Goal: Obtain resource: Obtain resource

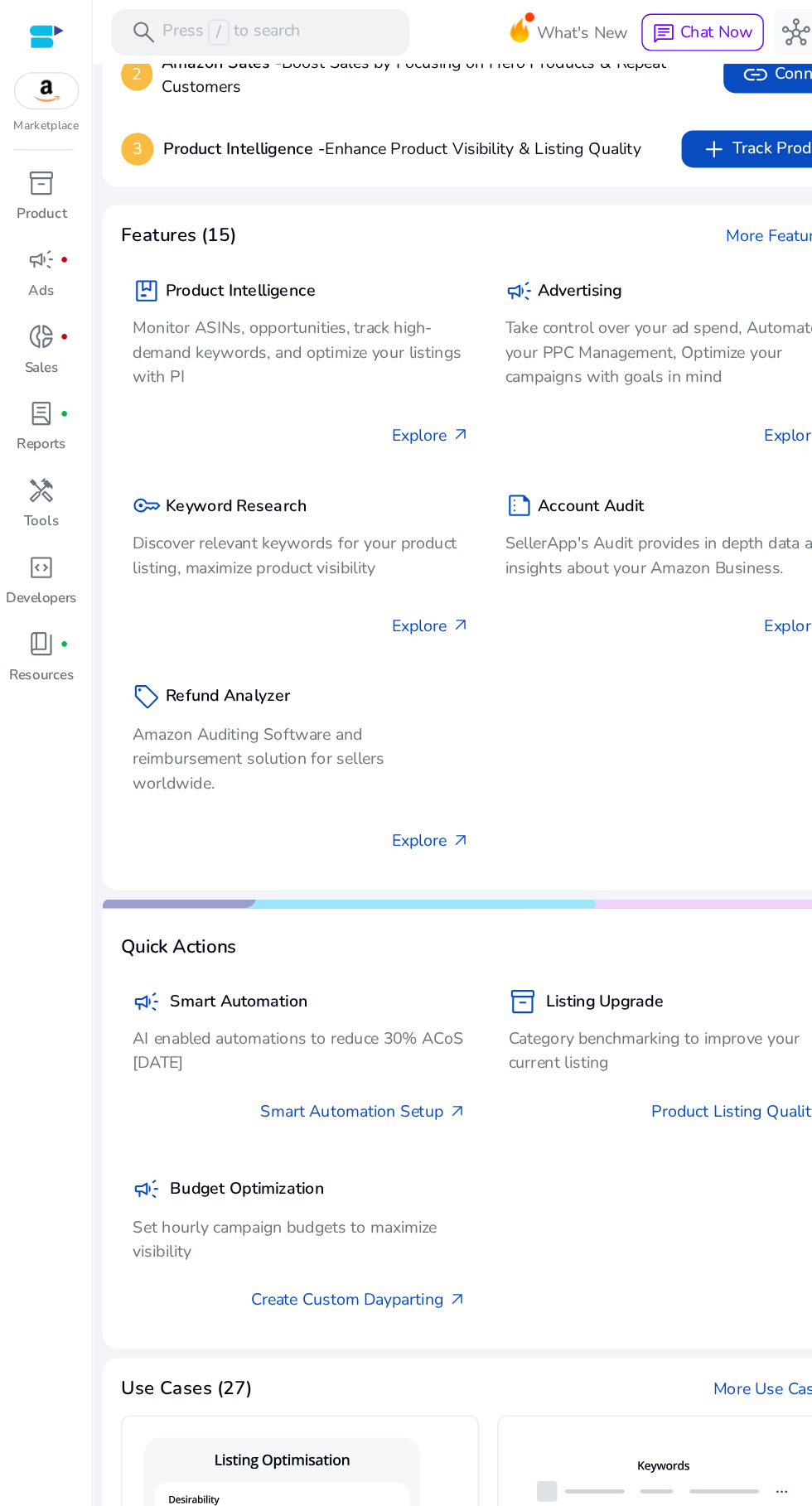
scroll to position [139, 0]
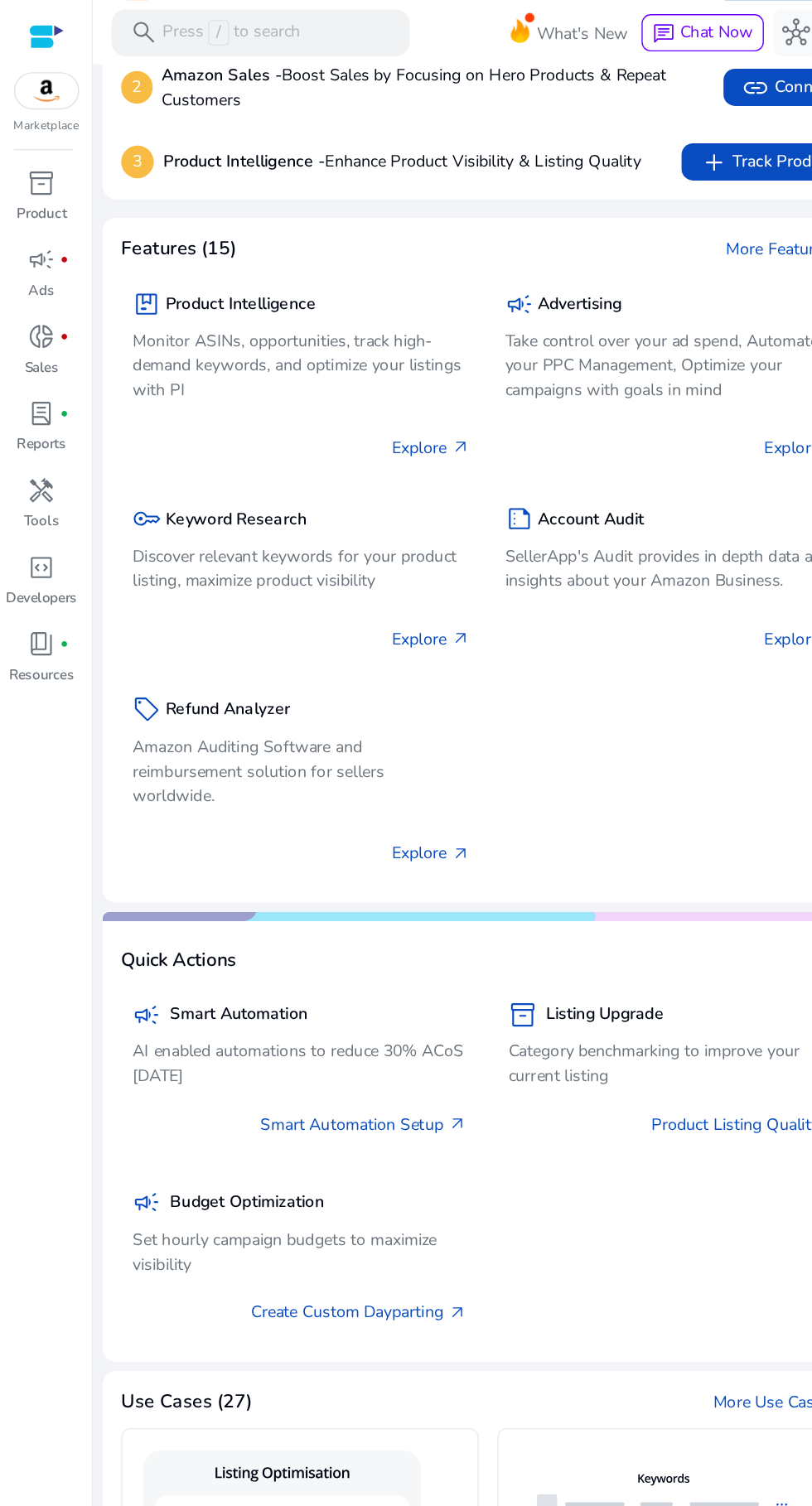
click at [27, 348] on span "handyman" at bounding box center [30, 348] width 20 height 20
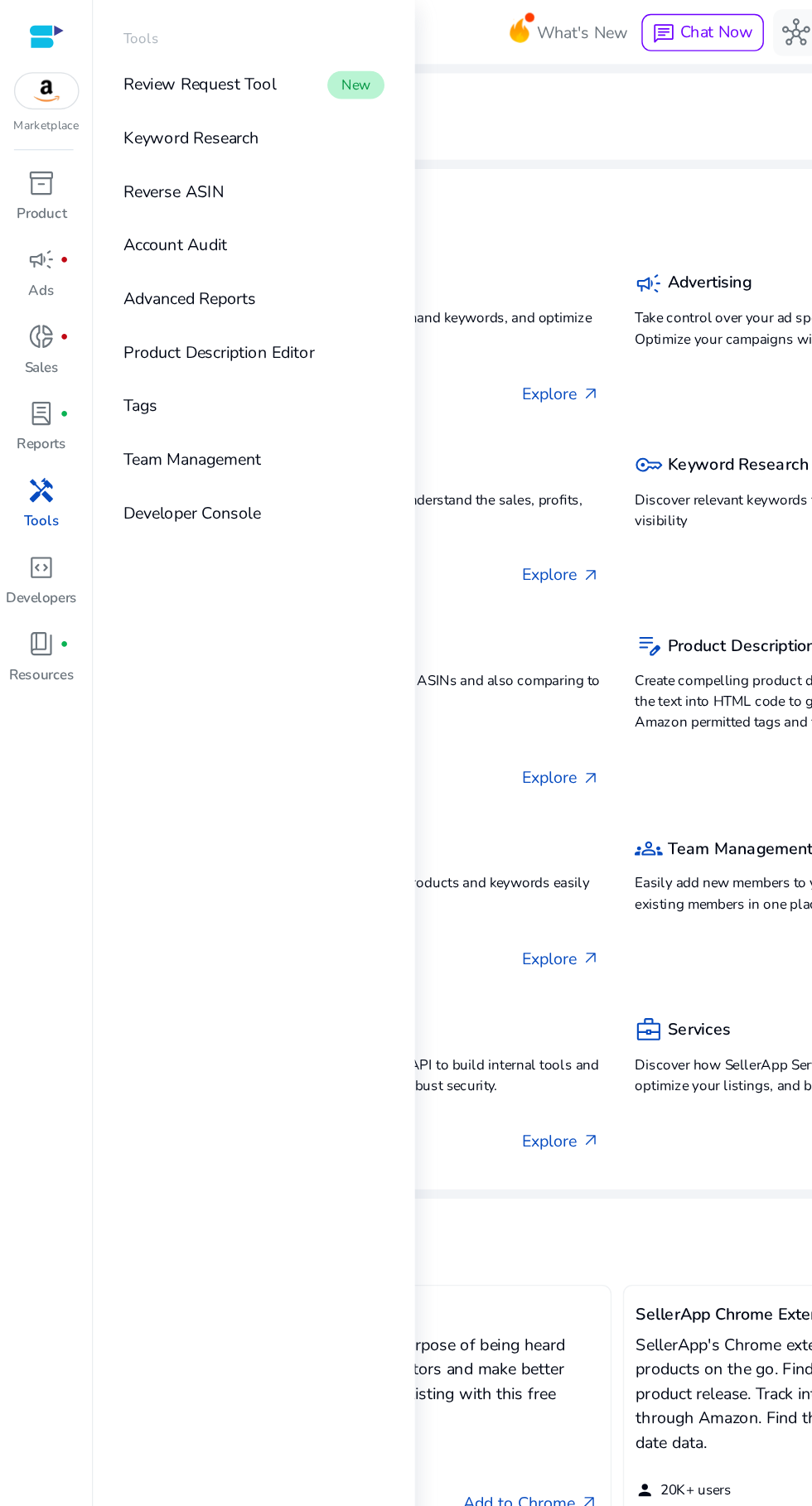
click at [130, 137] on p "Reverse ASIN" at bounding box center [124, 137] width 71 height 17
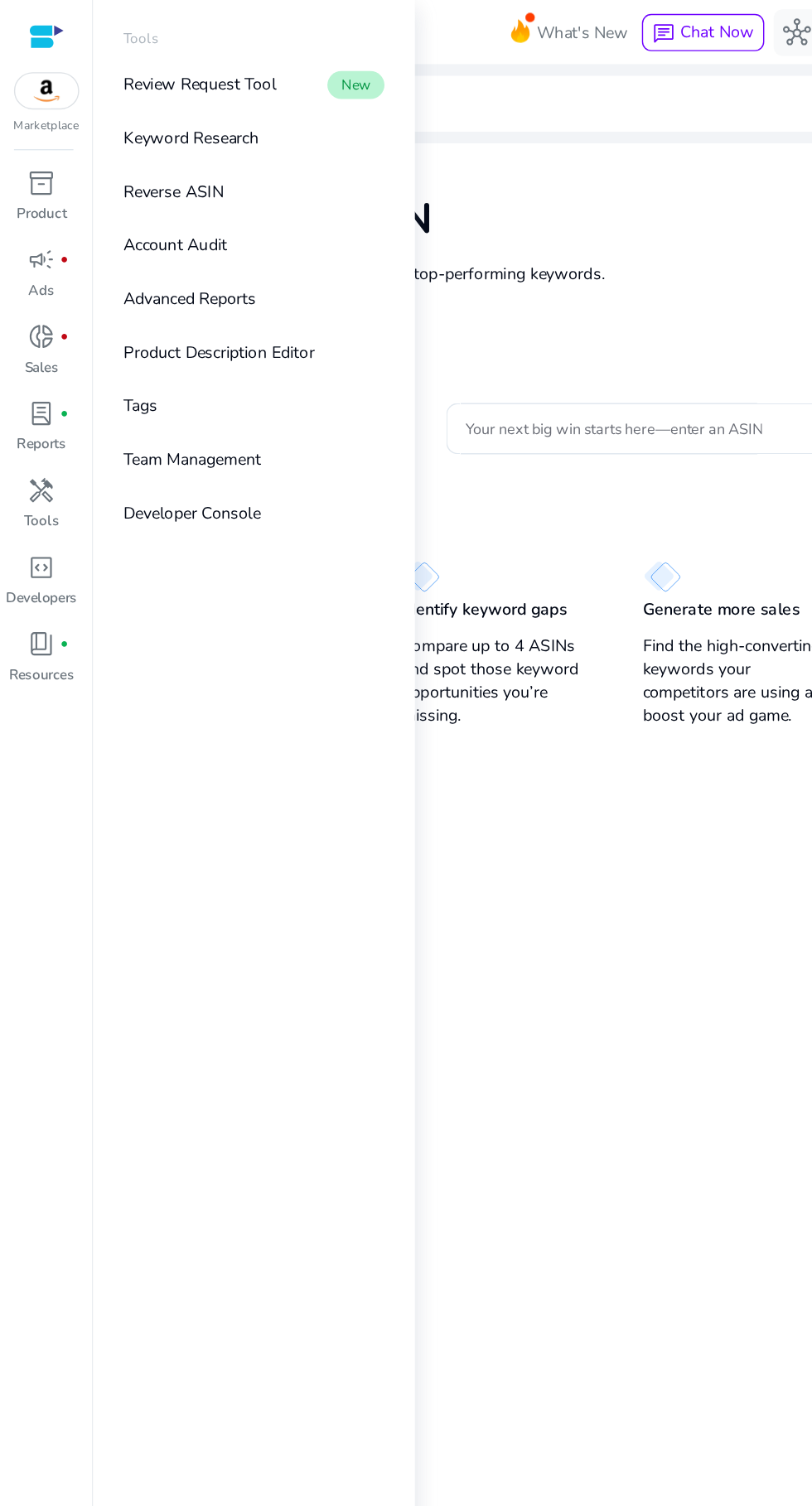
click at [486, 133] on div "Reverse ASIN Enter up to 4 ASINs and find their top-performing keywords. Learn …" at bounding box center [439, 181] width 732 height 159
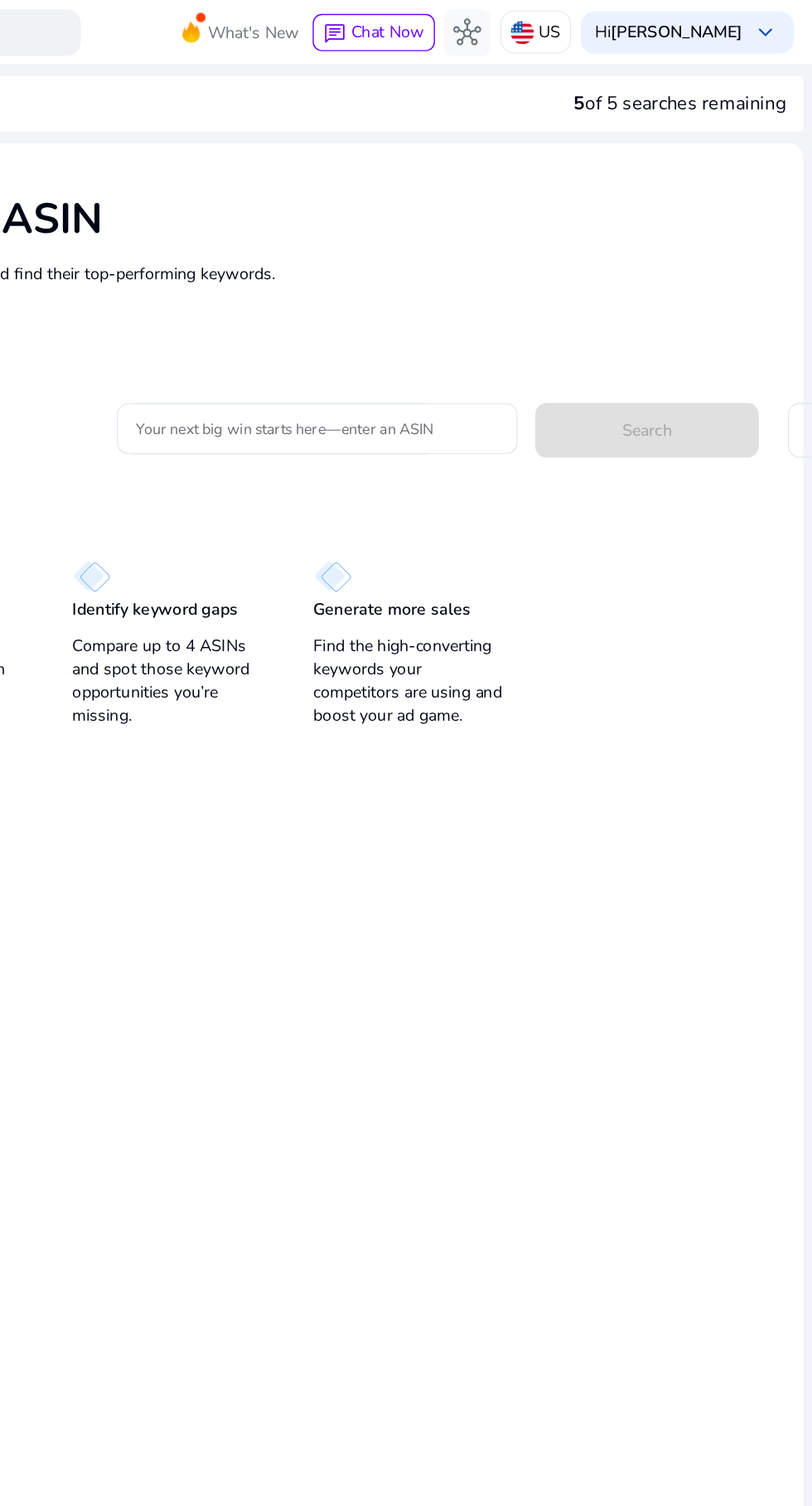
click at [532, 299] on input "Your next big win starts here—enter an ASIN" at bounding box center [460, 305] width 258 height 18
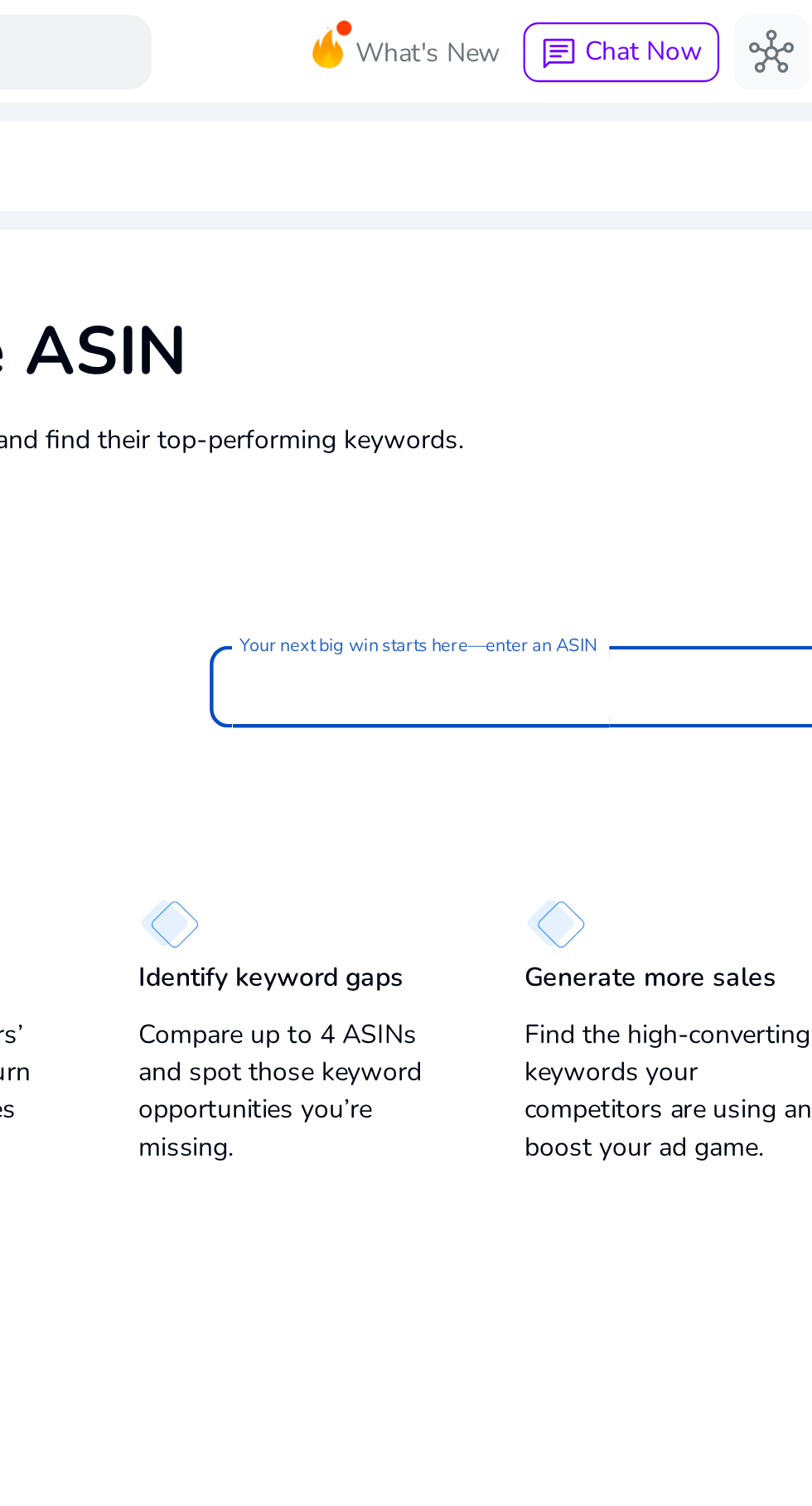
click at [456, 299] on input "Your next big win starts here—enter an ASIN" at bounding box center [460, 305] width 258 height 18
click at [468, 313] on input "********" at bounding box center [460, 305] width 258 height 18
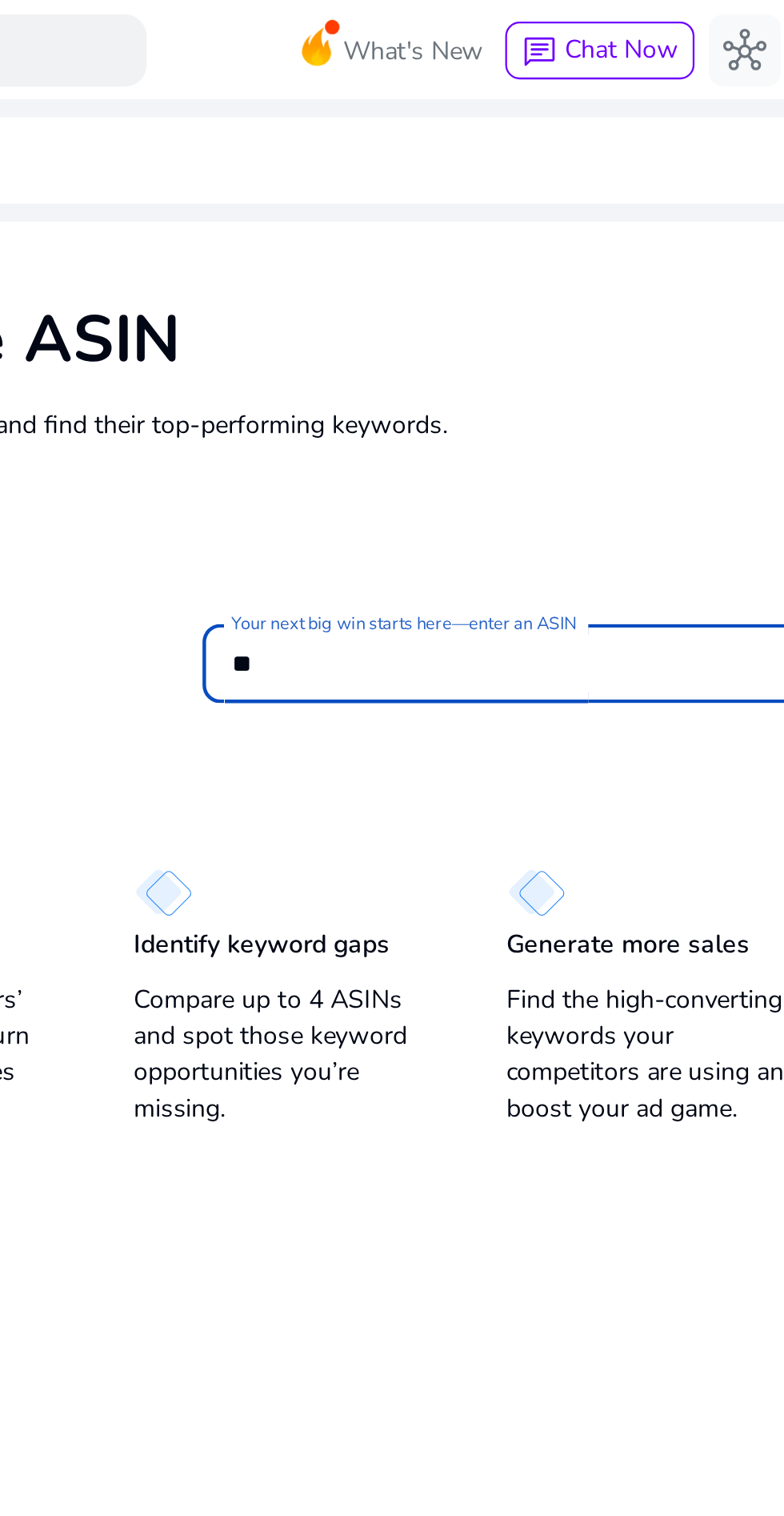
type input "*"
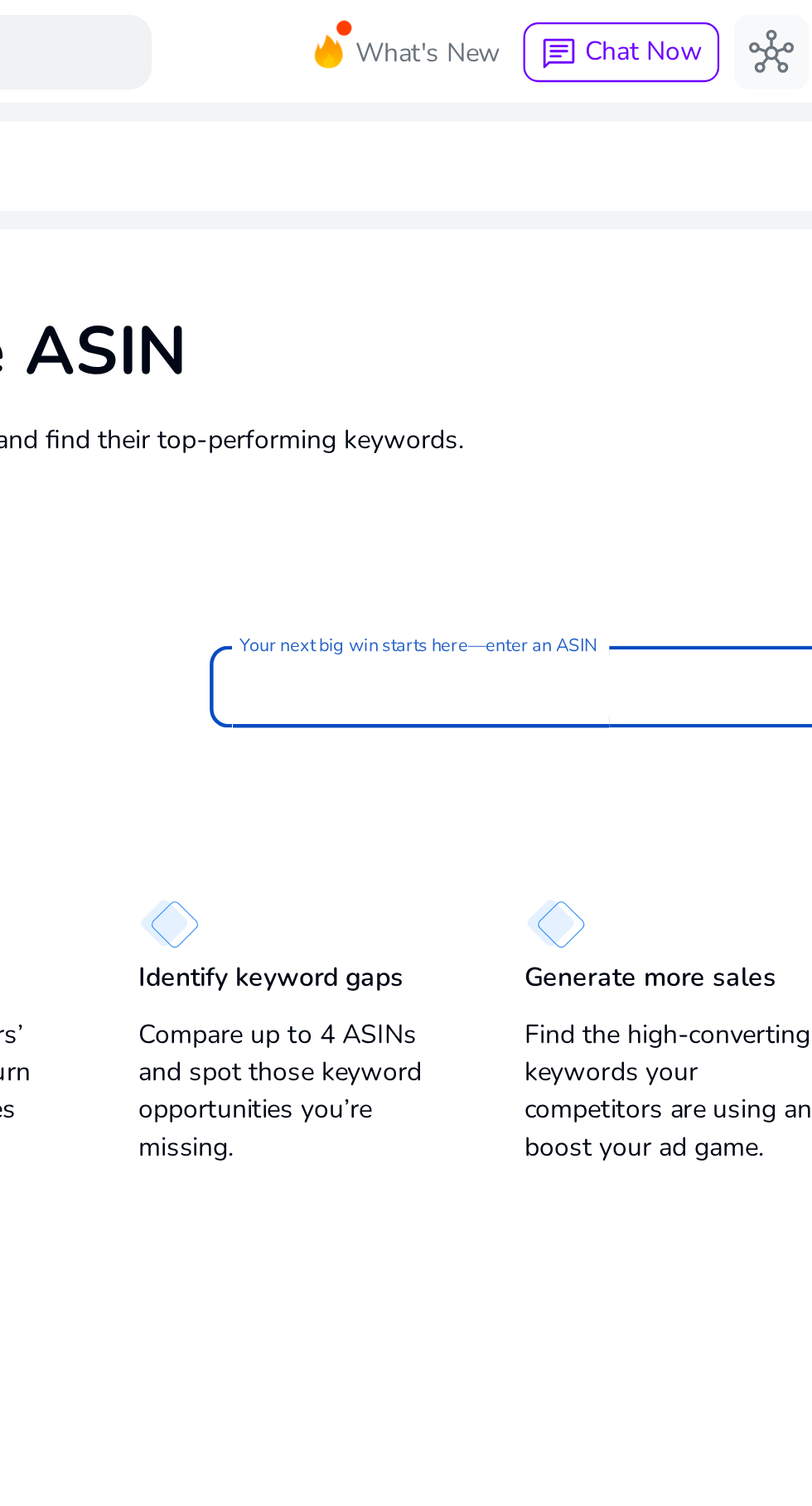
paste input "**********"
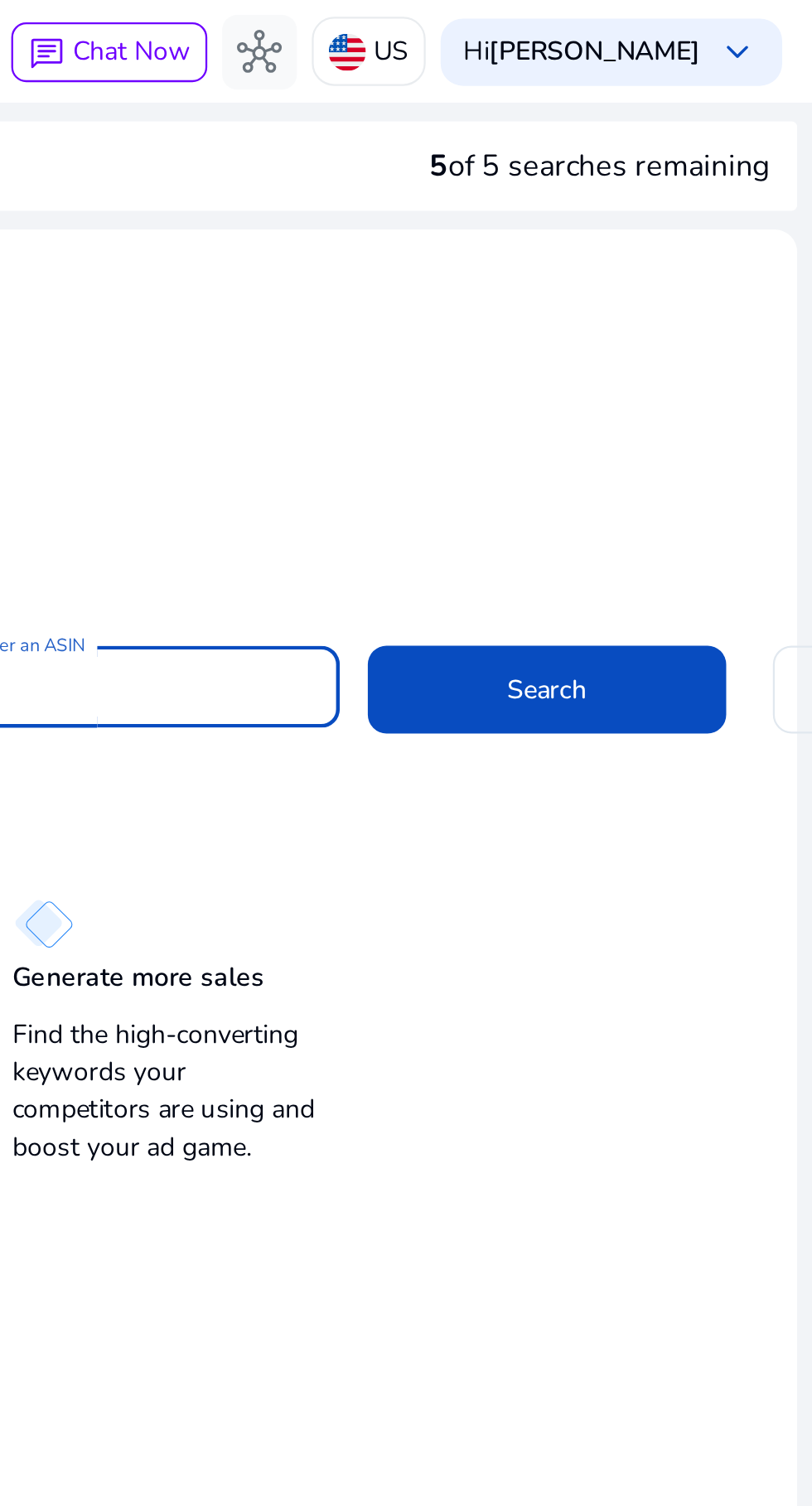
type input "**********"
click at [670, 312] on span at bounding box center [694, 306] width 159 height 40
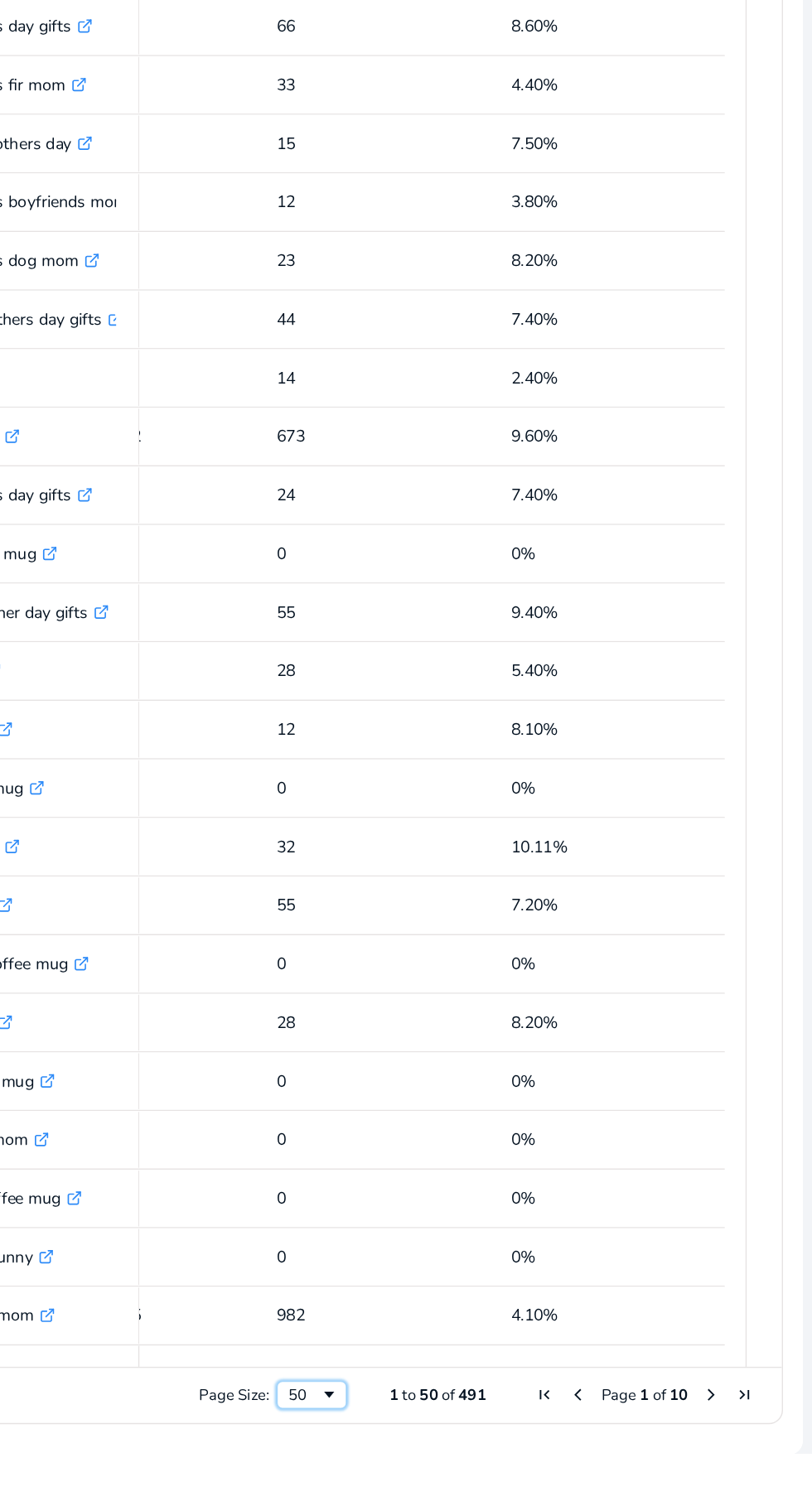
click at [458, 1471] on div "50" at bounding box center [458, 1464] width 50 height 20
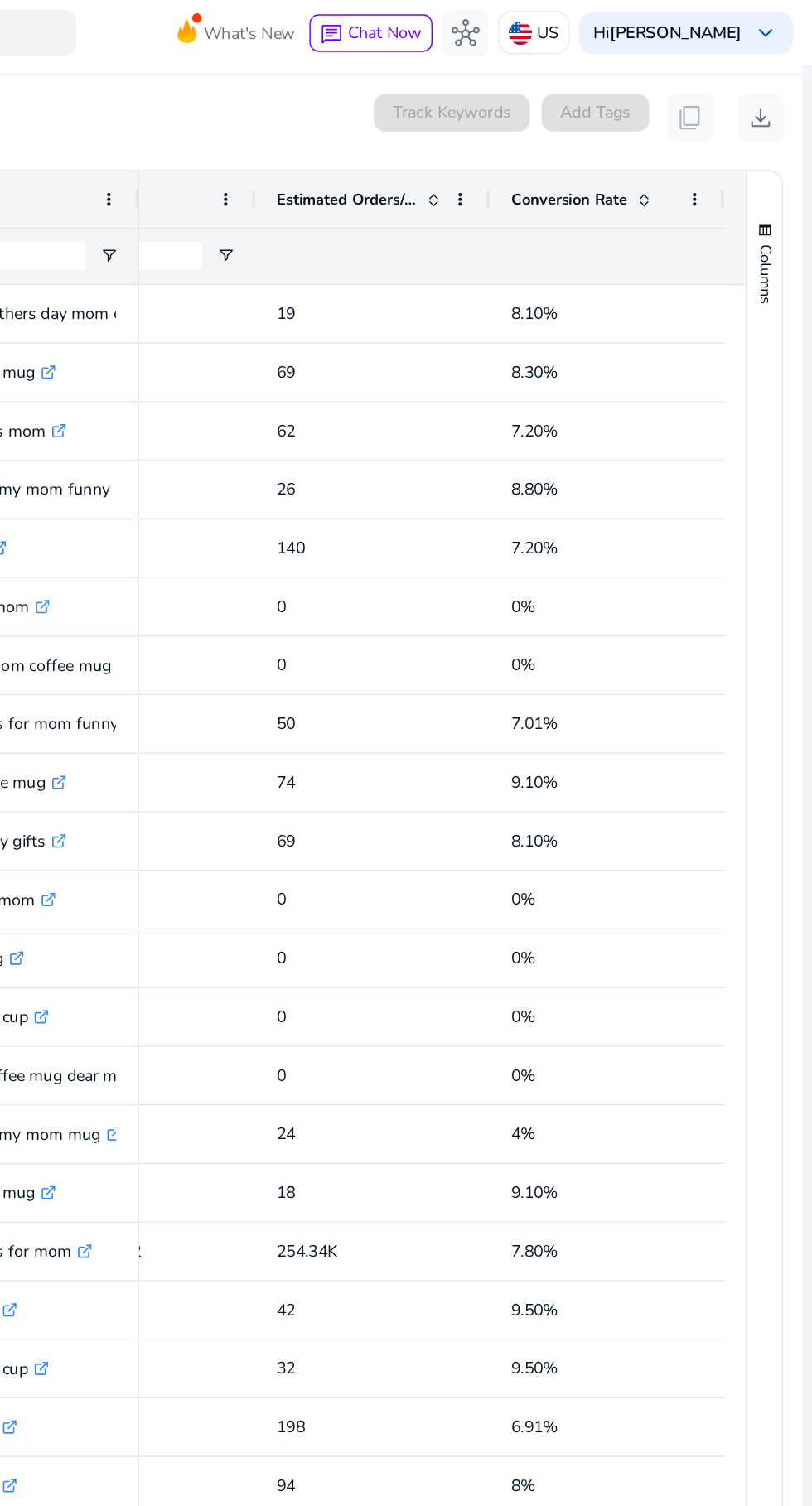
click at [765, 82] on span "download" at bounding box center [775, 83] width 20 height 20
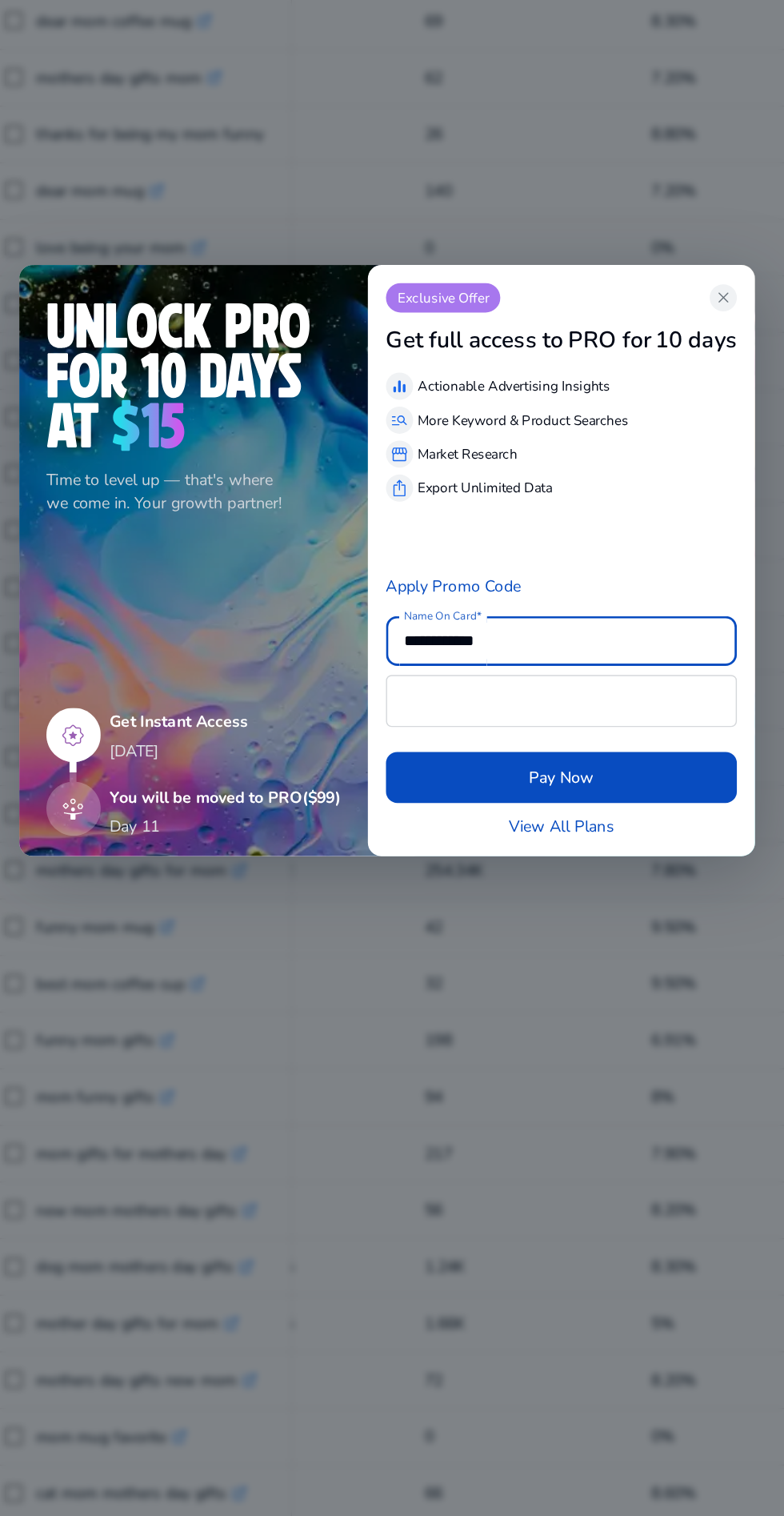
click at [625, 568] on span "close" at bounding box center [629, 572] width 13 height 13
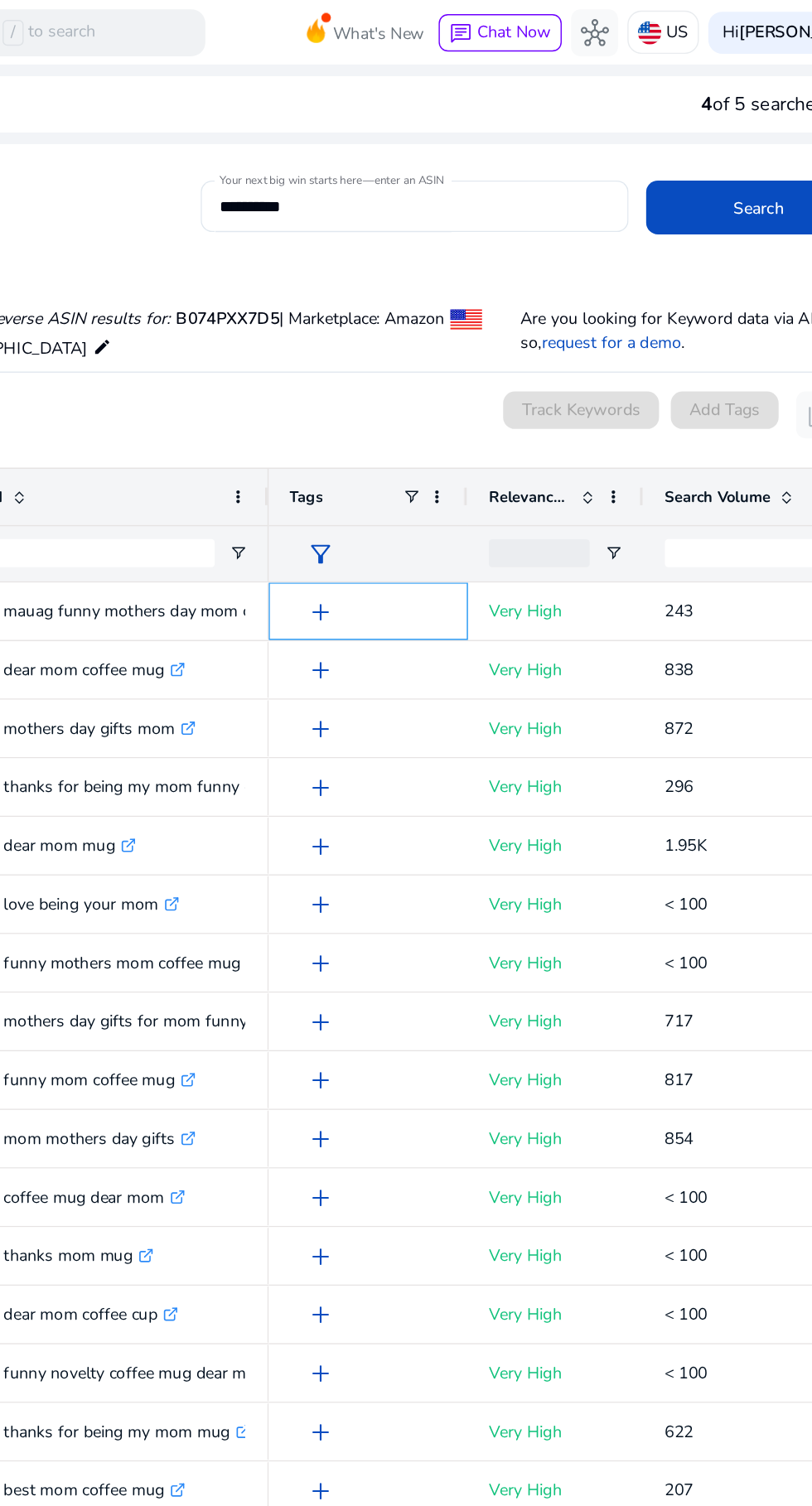
click at [382, 437] on span "add" at bounding box center [372, 432] width 20 height 20
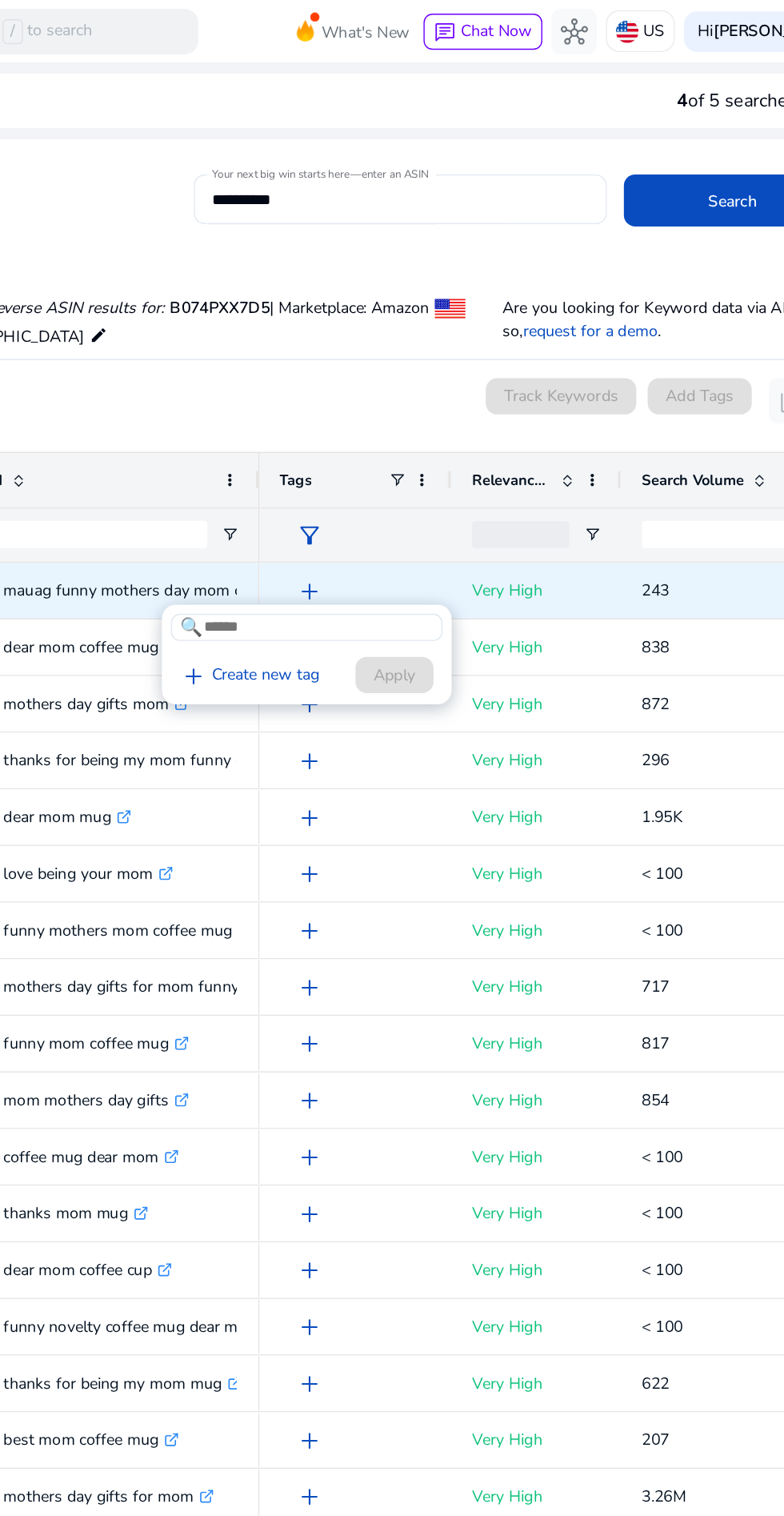
click at [417, 279] on div at bounding box center [392, 758] width 784 height 1516
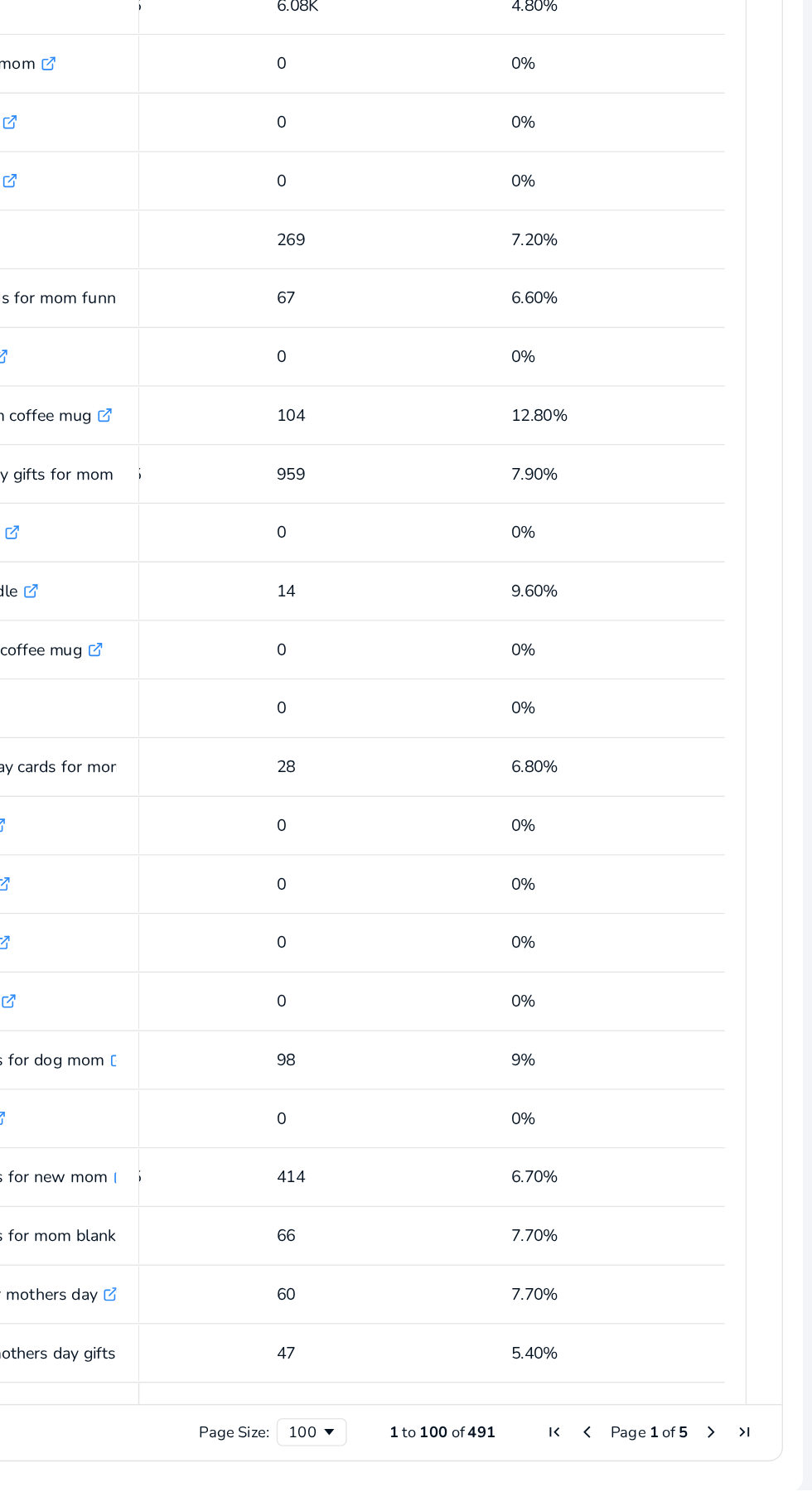
click at [757, 1464] on span "Last Page" at bounding box center [763, 1464] width 13 height 13
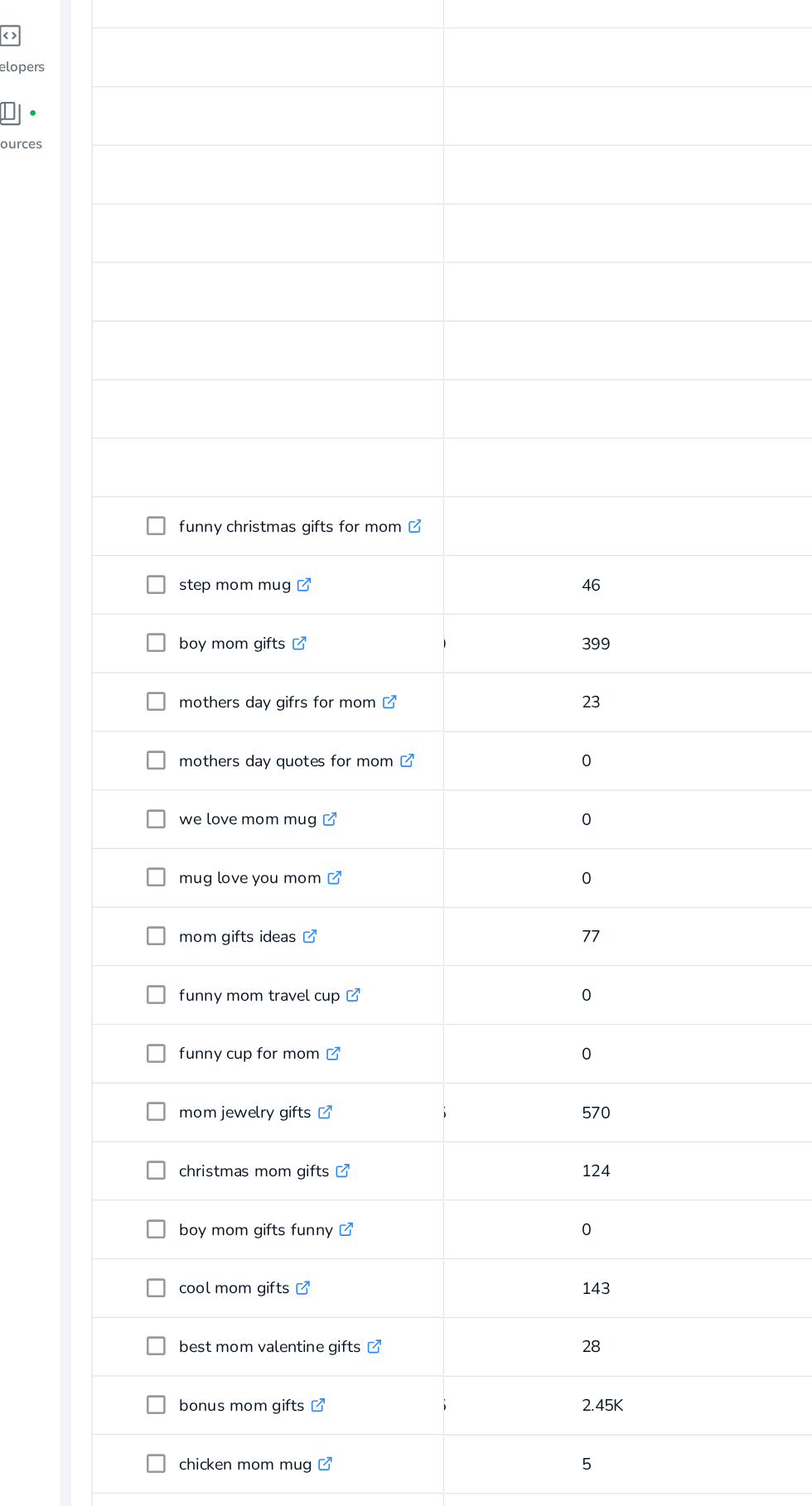
scroll to position [1016, 0]
